Goal: Transaction & Acquisition: Download file/media

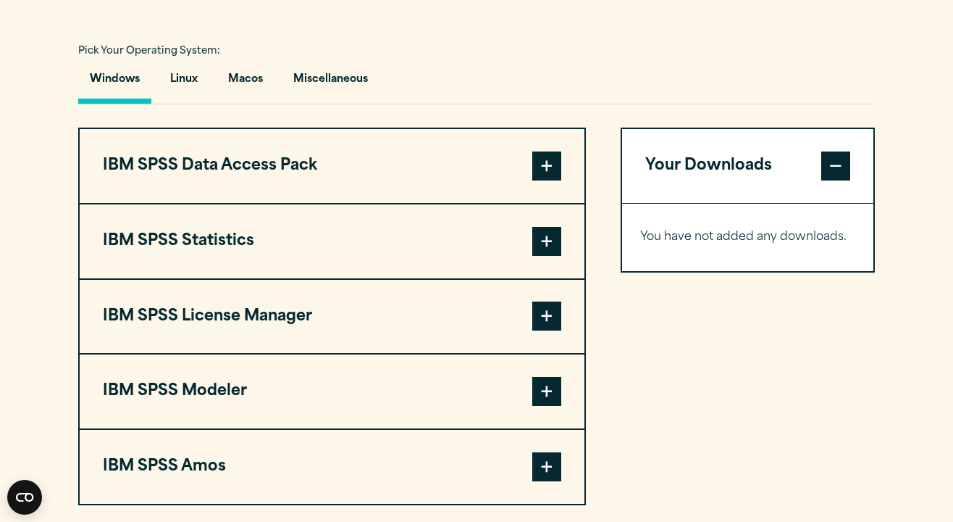
scroll to position [1037, 0]
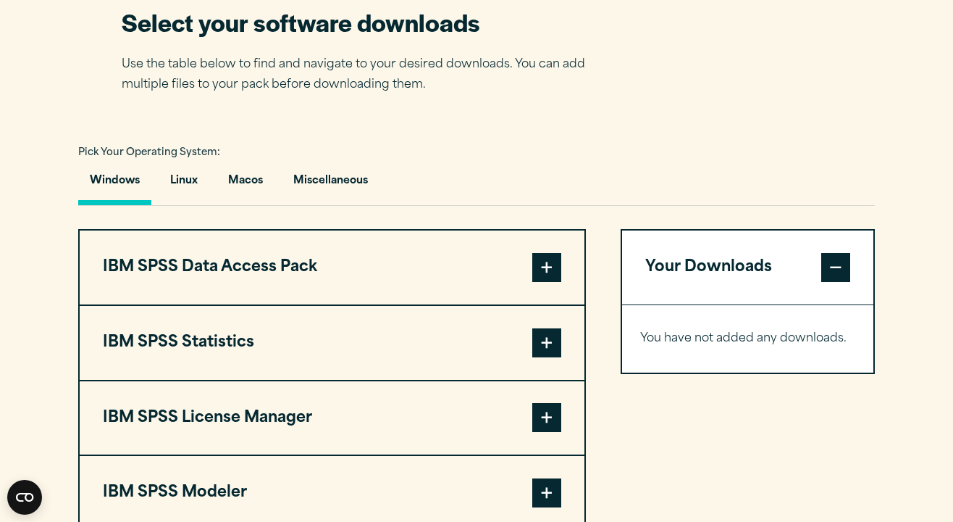
scroll to position [946, 0]
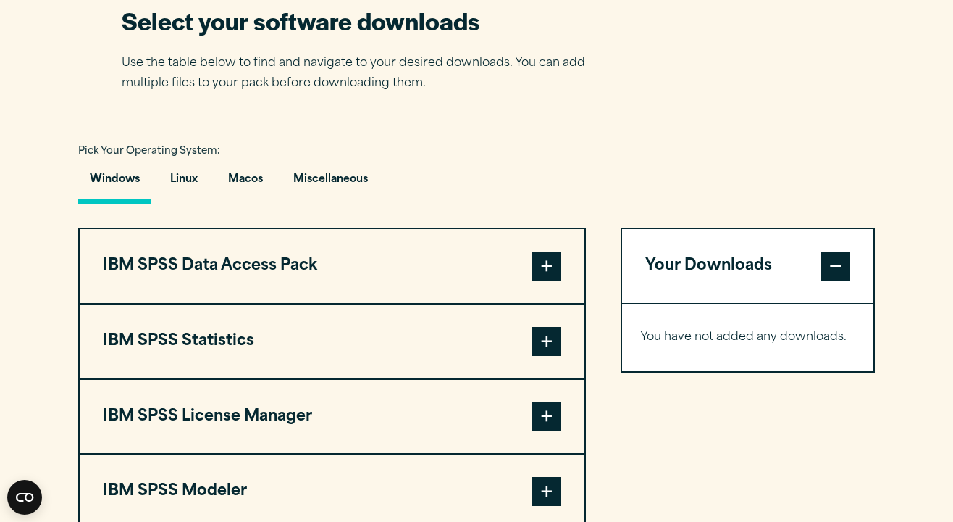
click at [685, 261] on button "Your Downloads" at bounding box center [747, 266] width 251 height 74
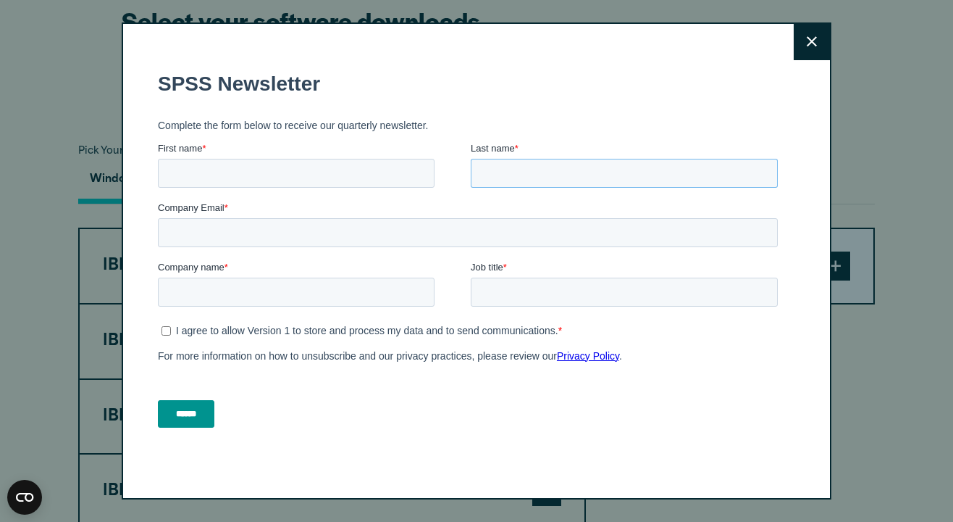
click at [685, 183] on input "Last name *" at bounding box center [624, 172] width 307 height 29
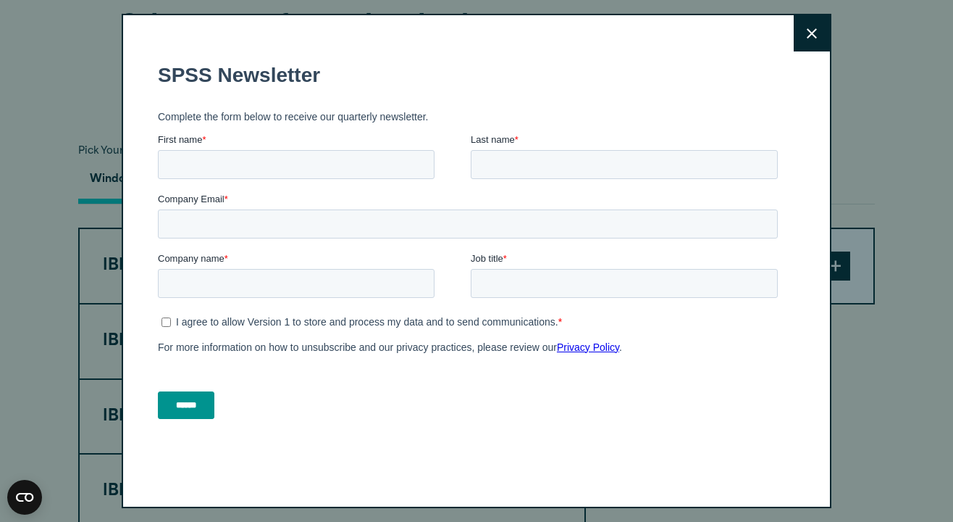
click at [810, 45] on button "Close" at bounding box center [812, 33] width 36 height 36
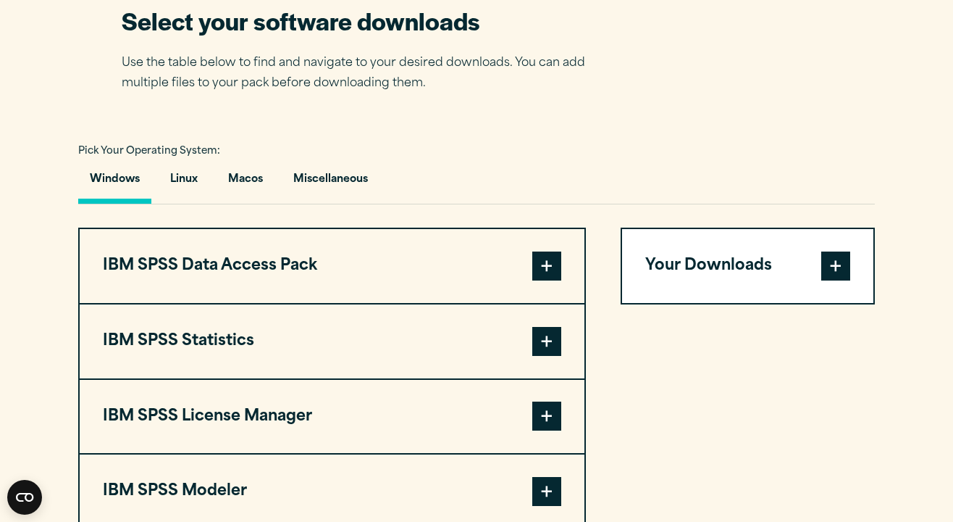
click at [295, 290] on button "IBM SPSS Data Access Pack" at bounding box center [332, 266] width 505 height 74
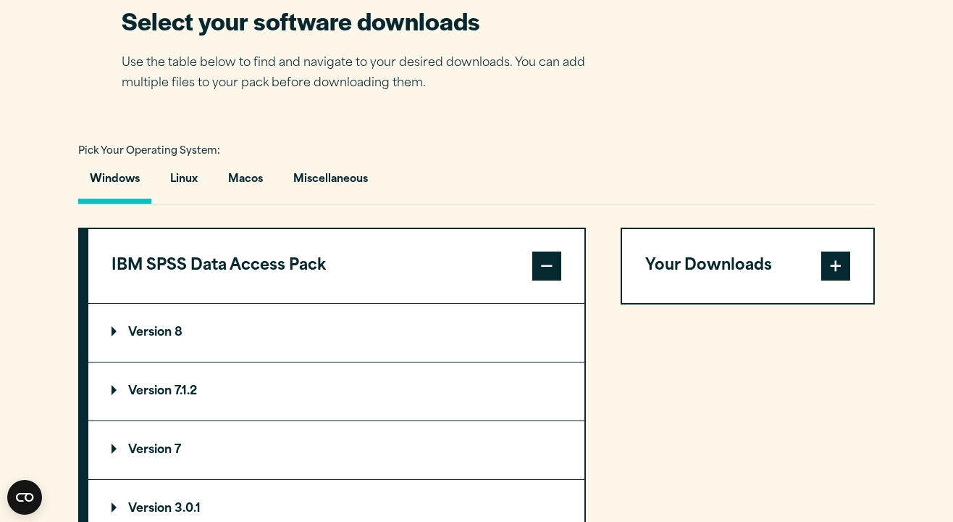
scroll to position [1096, 0]
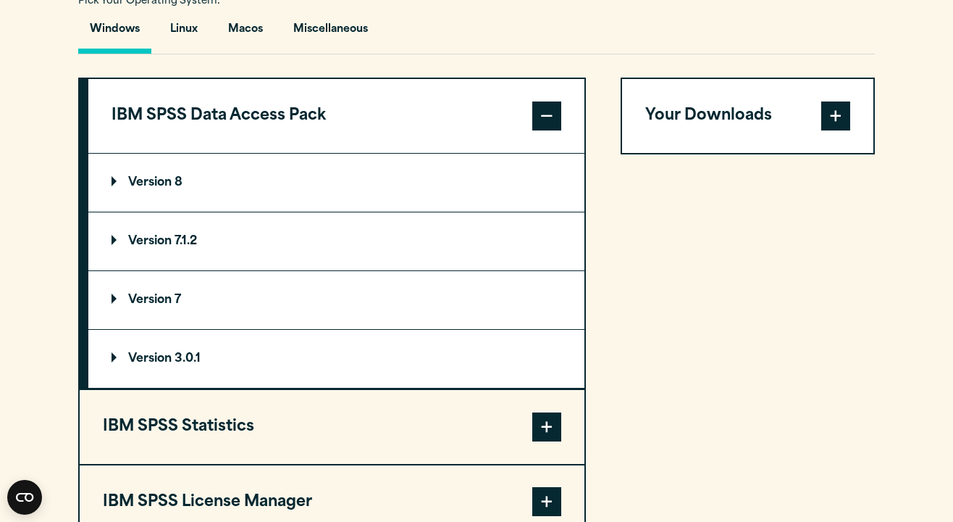
click at [219, 445] on button "IBM SPSS Statistics" at bounding box center [332, 427] width 505 height 74
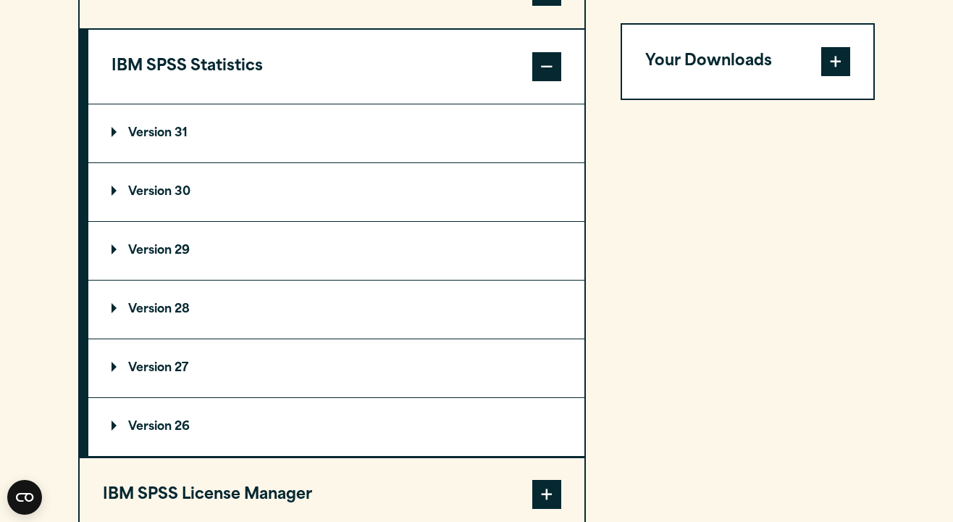
scroll to position [1222, 0]
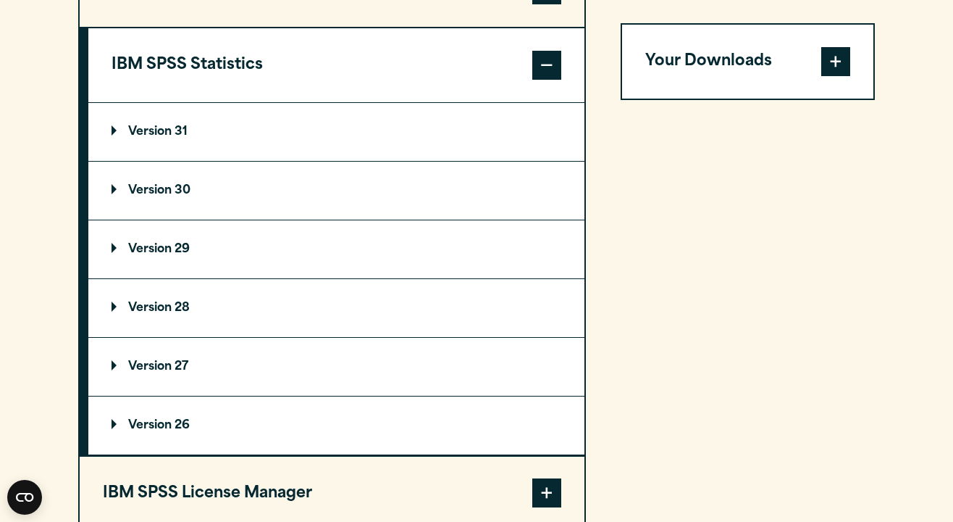
click at [178, 138] on p "Version 31" at bounding box center [150, 132] width 76 height 12
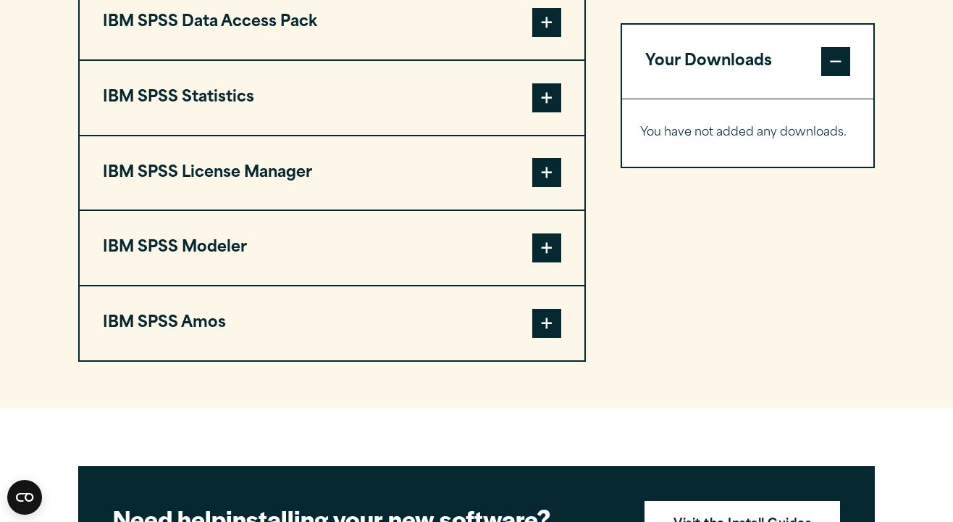
scroll to position [1179, 0]
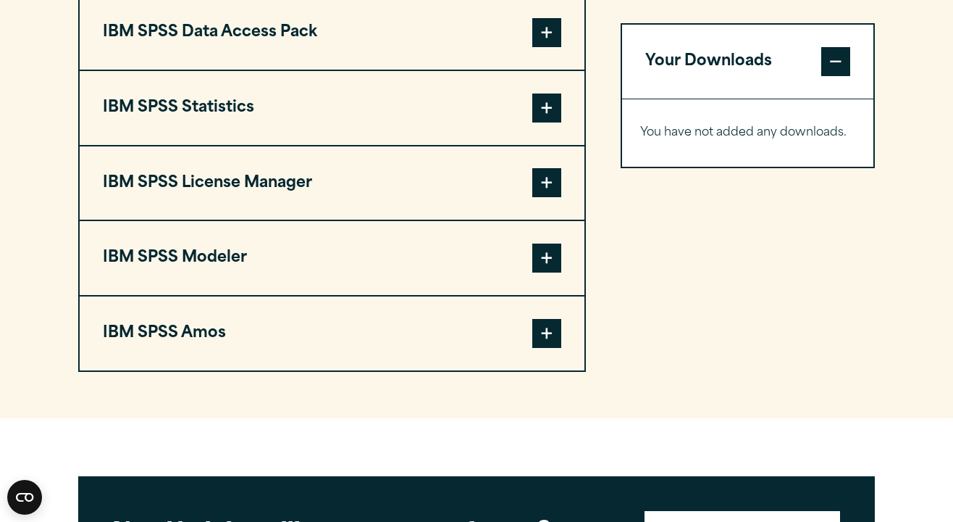
click at [271, 118] on button "IBM SPSS Statistics" at bounding box center [332, 108] width 505 height 74
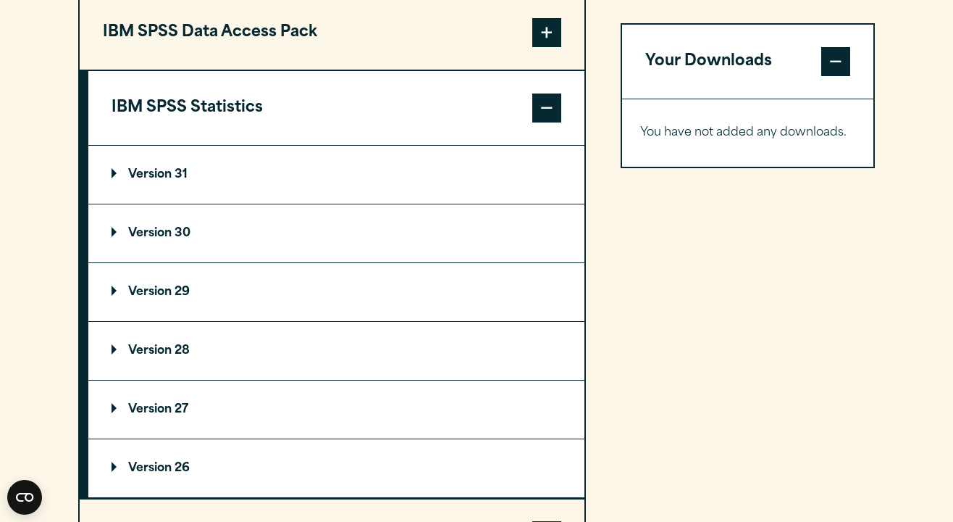
click at [151, 167] on summary "Version 31" at bounding box center [336, 175] width 496 height 58
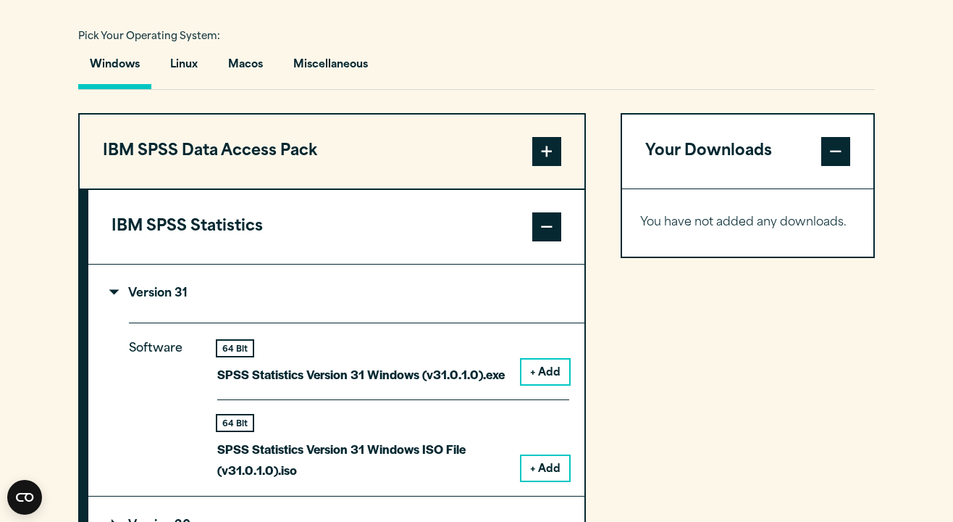
scroll to position [1060, 0]
click at [204, 71] on button "Linux" at bounding box center [184, 69] width 51 height 41
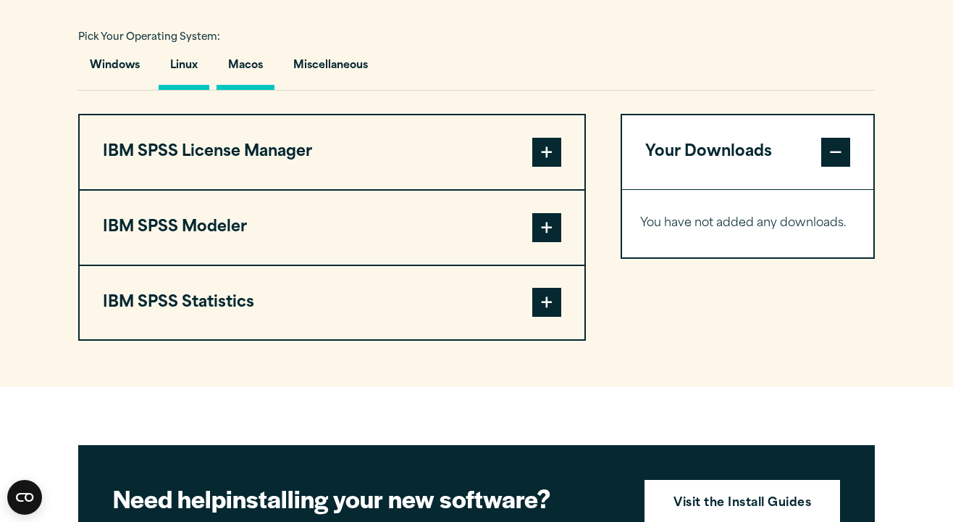
click at [261, 80] on button "Macos" at bounding box center [246, 69] width 58 height 41
click at [312, 68] on button "Miscellaneous" at bounding box center [331, 69] width 98 height 41
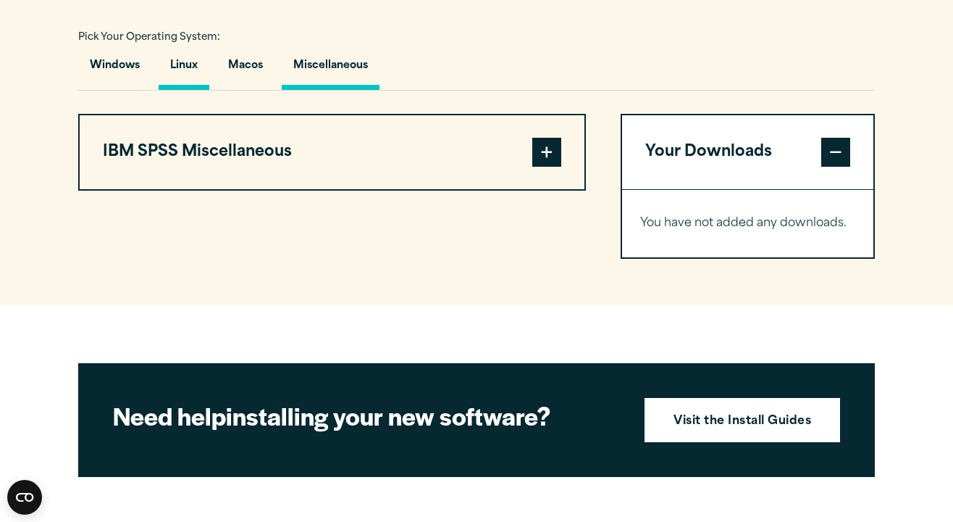
click at [184, 70] on button "Linux" at bounding box center [184, 69] width 51 height 41
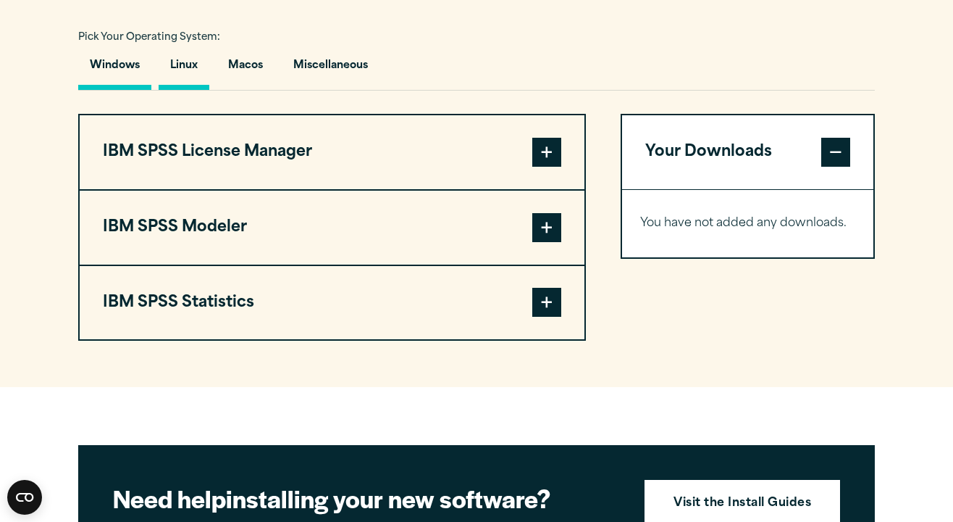
click at [122, 73] on button "Windows" at bounding box center [114, 69] width 73 height 41
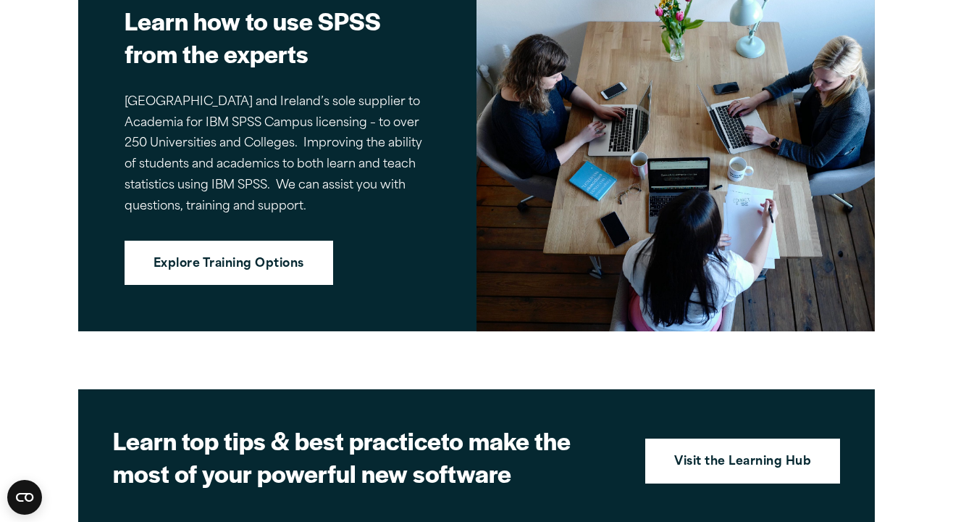
scroll to position [2268, 0]
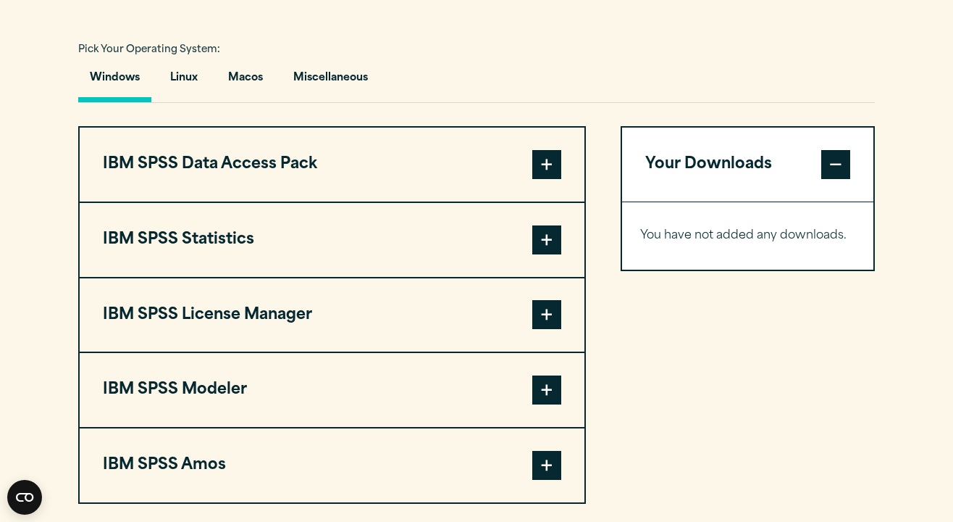
scroll to position [1046, 0]
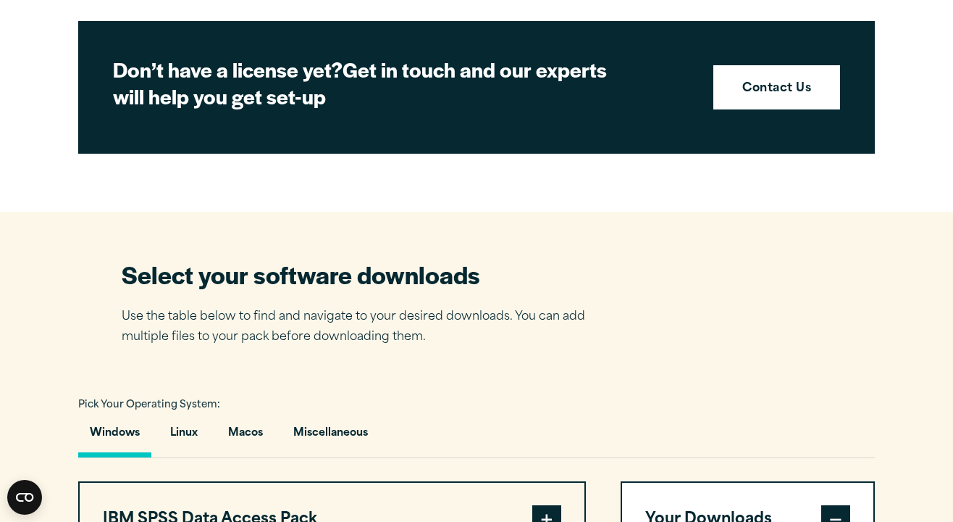
scroll to position [1152, 0]
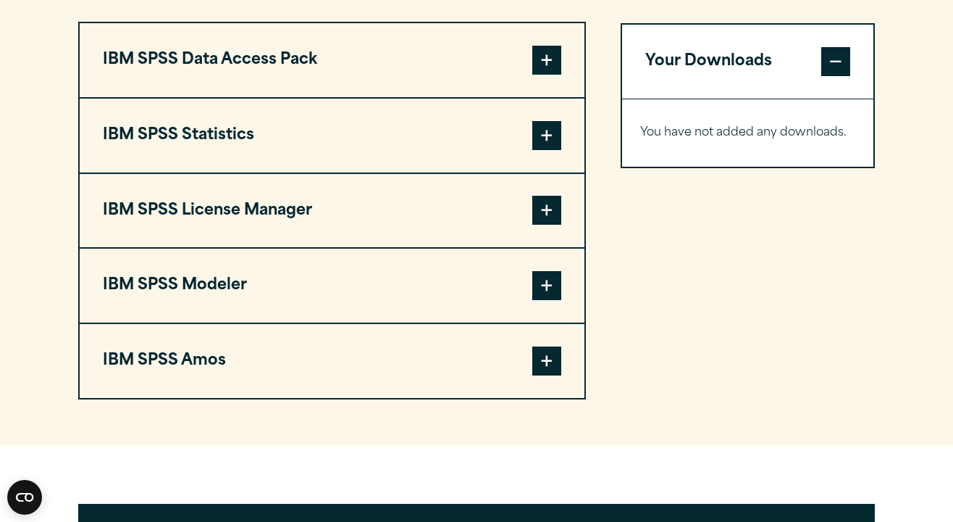
click at [383, 109] on button "IBM SPSS Statistics" at bounding box center [332, 136] width 505 height 74
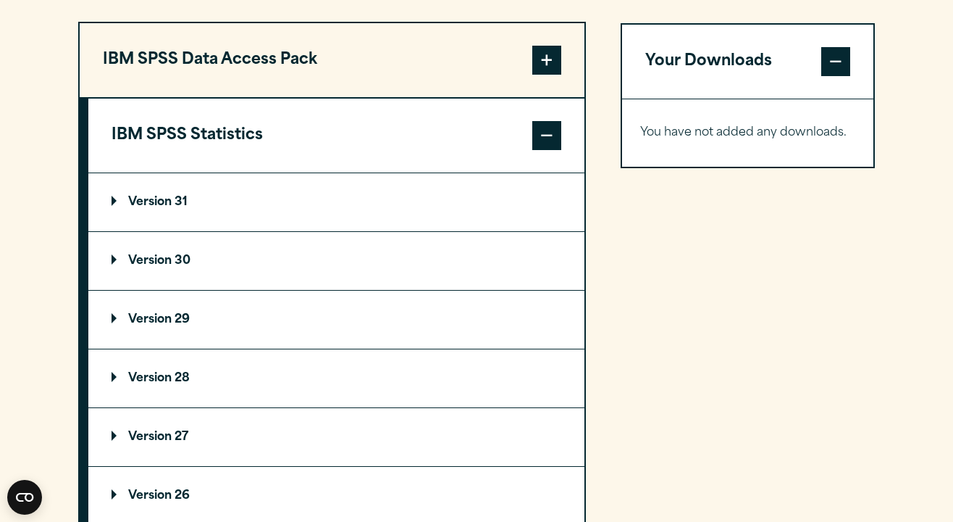
click at [174, 208] on p "Version 31" at bounding box center [150, 202] width 76 height 12
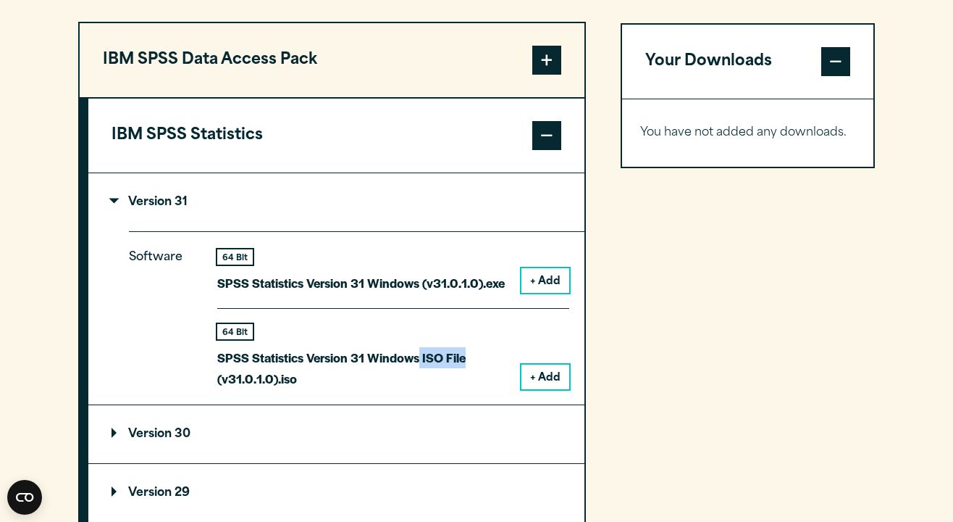
drag, startPoint x: 419, startPoint y: 367, endPoint x: 464, endPoint y: 367, distance: 45.6
click at [464, 367] on p "SPSS Statistics Version 31 Windows ISO File (v31.0.1.0).iso" at bounding box center [363, 368] width 293 height 42
copy p "ISO File"
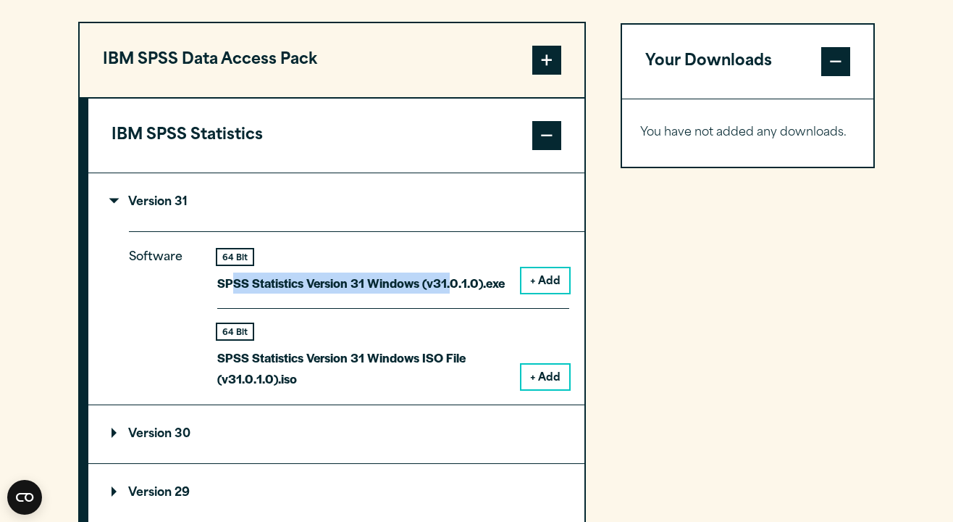
drag, startPoint x: 230, startPoint y: 288, endPoint x: 451, endPoint y: 290, distance: 220.9
click at [451, 290] on p "SPSS Statistics Version 31 Windows (v31.0.1.0).exe" at bounding box center [361, 282] width 288 height 21
click at [222, 293] on p "SPSS Statistics Version 31 Windows (v31.0.1.0).exe" at bounding box center [361, 282] width 288 height 21
drag, startPoint x: 216, startPoint y: 294, endPoint x: 511, endPoint y: 296, distance: 294.8
click at [511, 296] on div "Software 64 Bit SPSS Statistics Version 31 Windows (v31.0.1.0).exe + Add 64 Bit…" at bounding box center [357, 317] width 456 height 173
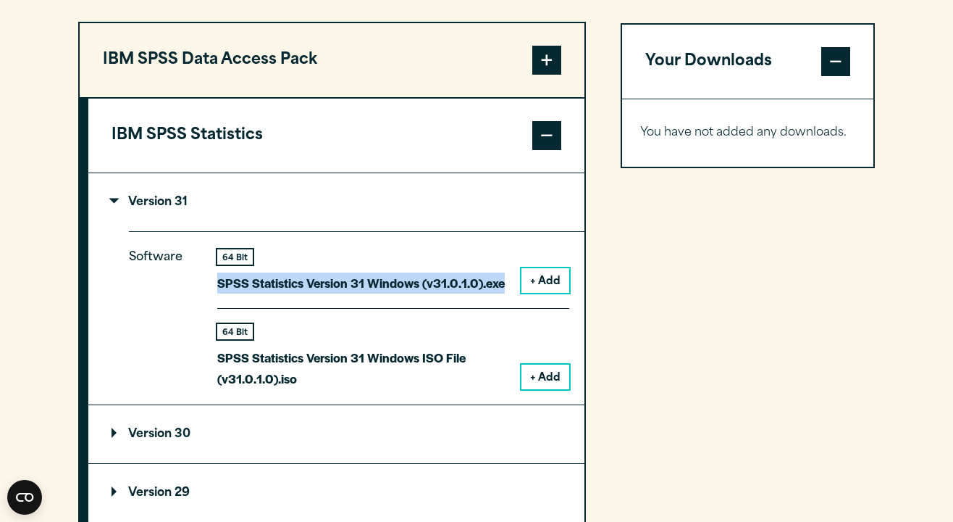
copy p "SPSS Statistics Version 31 Windows (v31.0.1.0).exe"
click at [554, 269] on button "+ Add" at bounding box center [546, 280] width 48 height 25
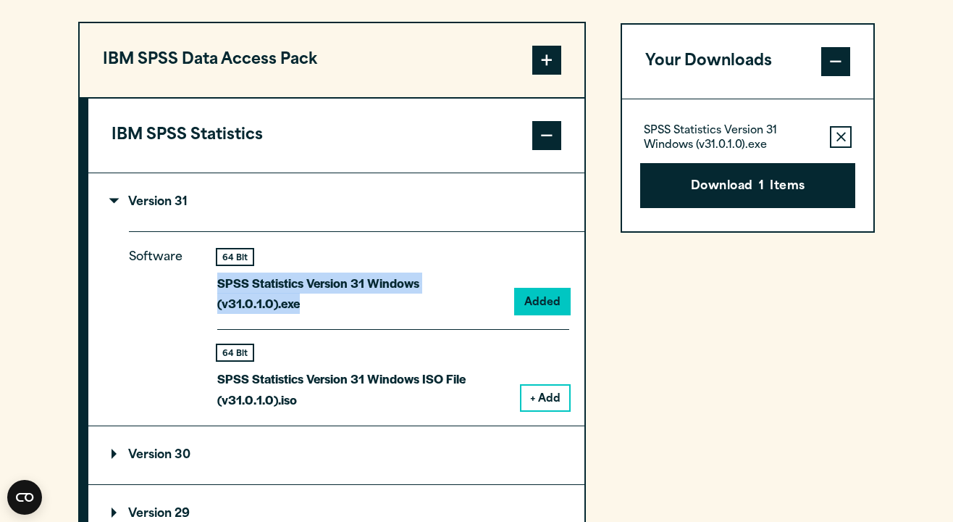
click at [555, 385] on button "+ Add" at bounding box center [546, 397] width 48 height 25
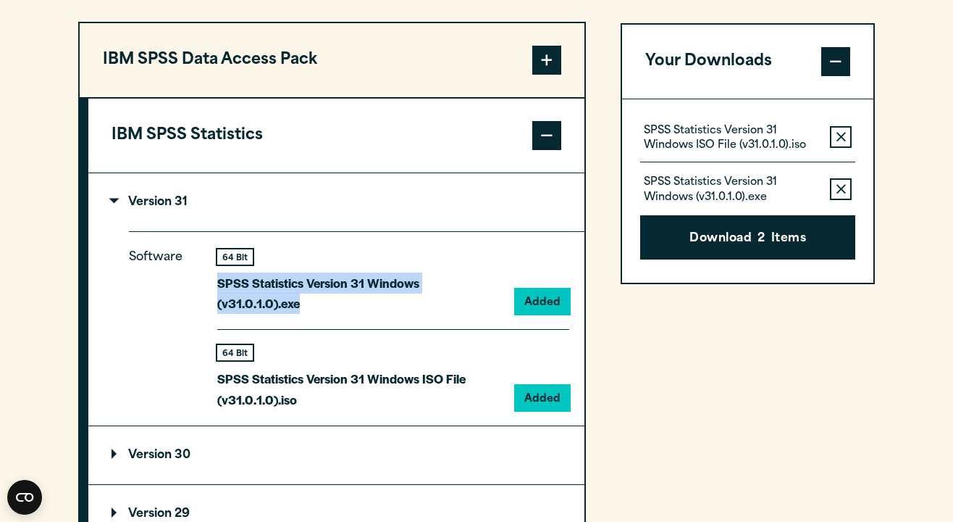
click at [405, 447] on summary "Version 30" at bounding box center [336, 455] width 496 height 58
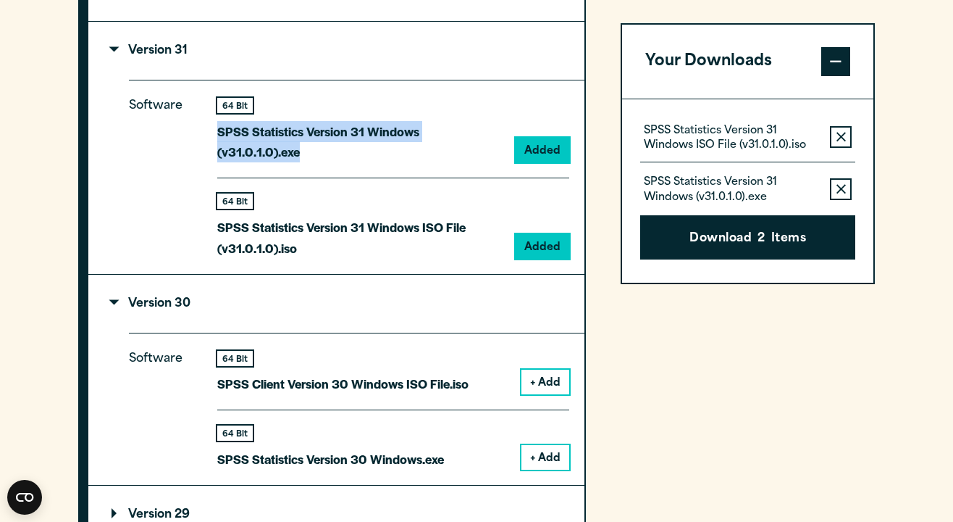
scroll to position [1307, 0]
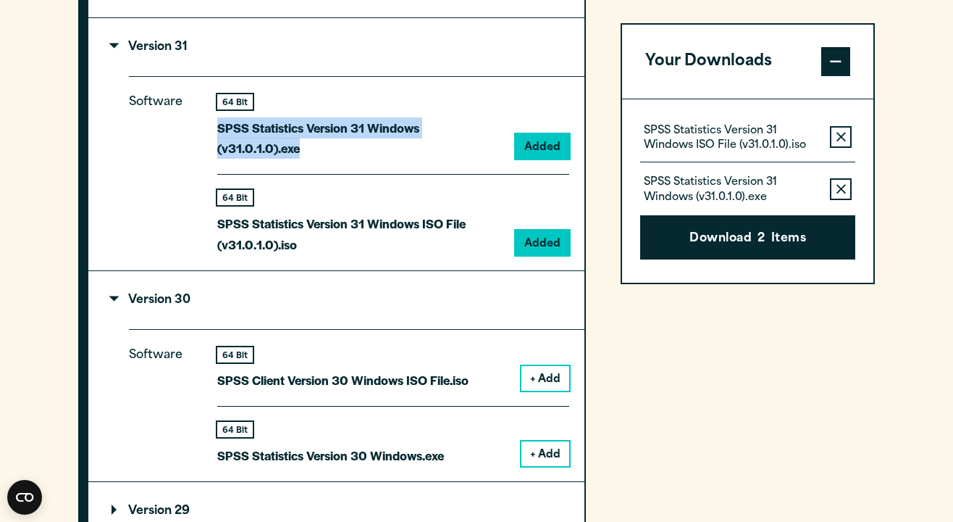
click at [181, 298] on summary "Version 30" at bounding box center [336, 300] width 496 height 58
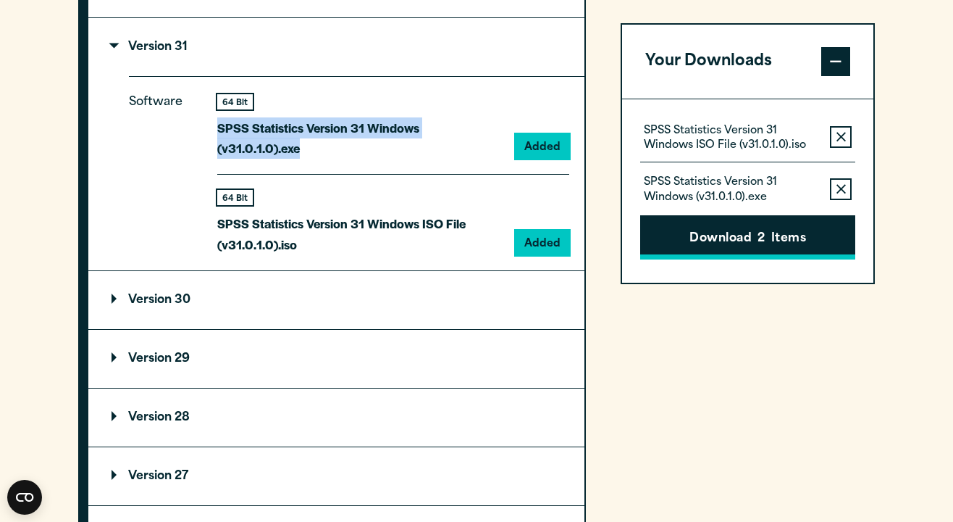
click at [726, 251] on button "Download 2 Items" at bounding box center [747, 237] width 215 height 45
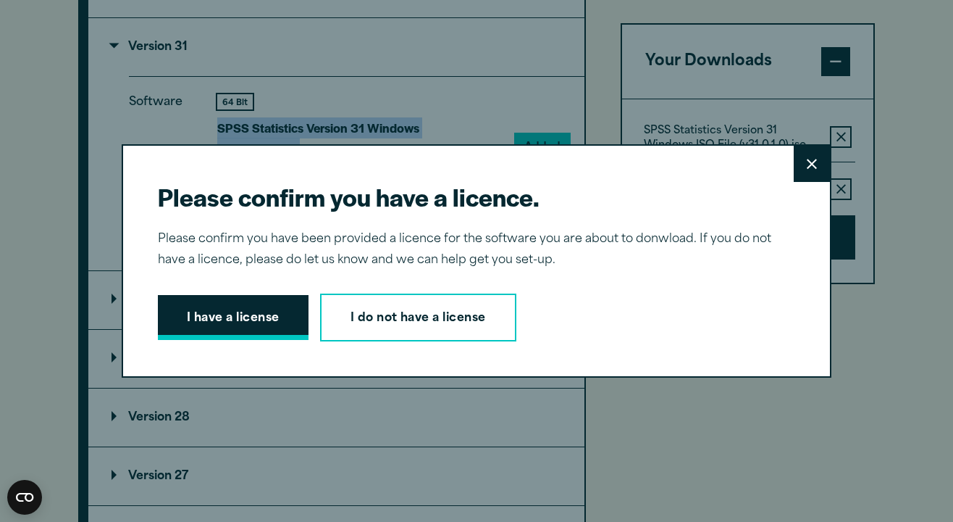
click at [246, 313] on button "I have a license" at bounding box center [233, 317] width 151 height 45
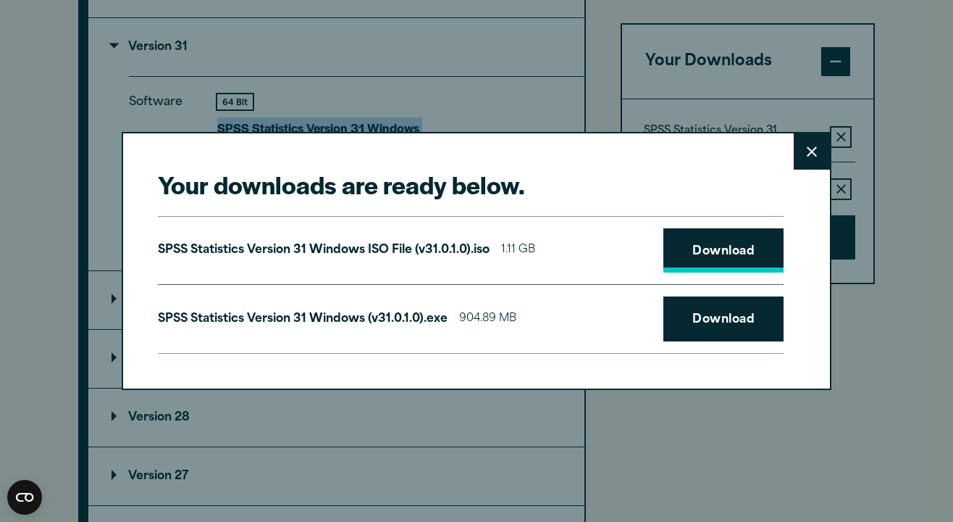
click at [719, 248] on link "Download" at bounding box center [723, 250] width 120 height 45
click at [724, 320] on link "Download" at bounding box center [723, 318] width 120 height 45
click at [820, 156] on button "Close" at bounding box center [812, 151] width 36 height 36
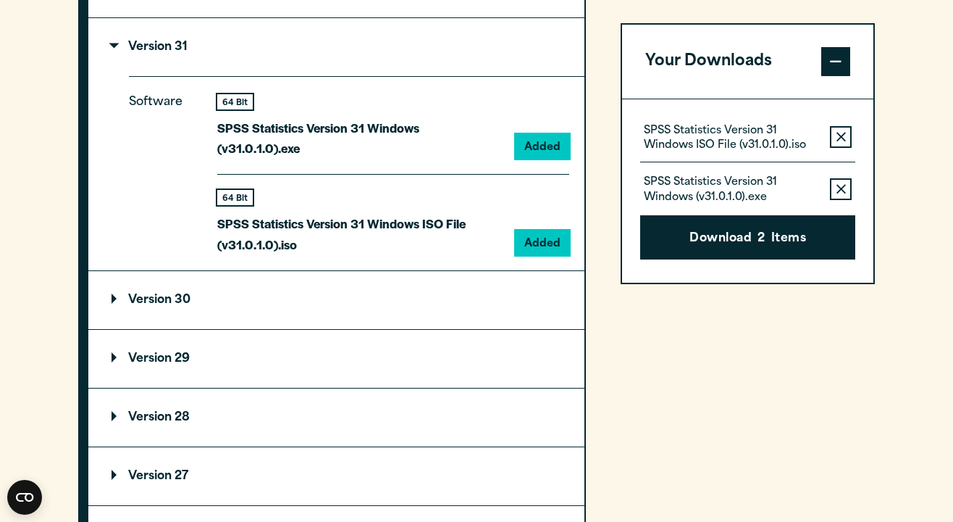
click at [927, 72] on section "Select your software downloads Use the table below to find and navigate to your…" at bounding box center [476, 217] width 953 height 1240
click at [907, 83] on section "Select your software downloads Use the table below to find and navigate to your…" at bounding box center [476, 217] width 953 height 1240
